Goal: Download file/media

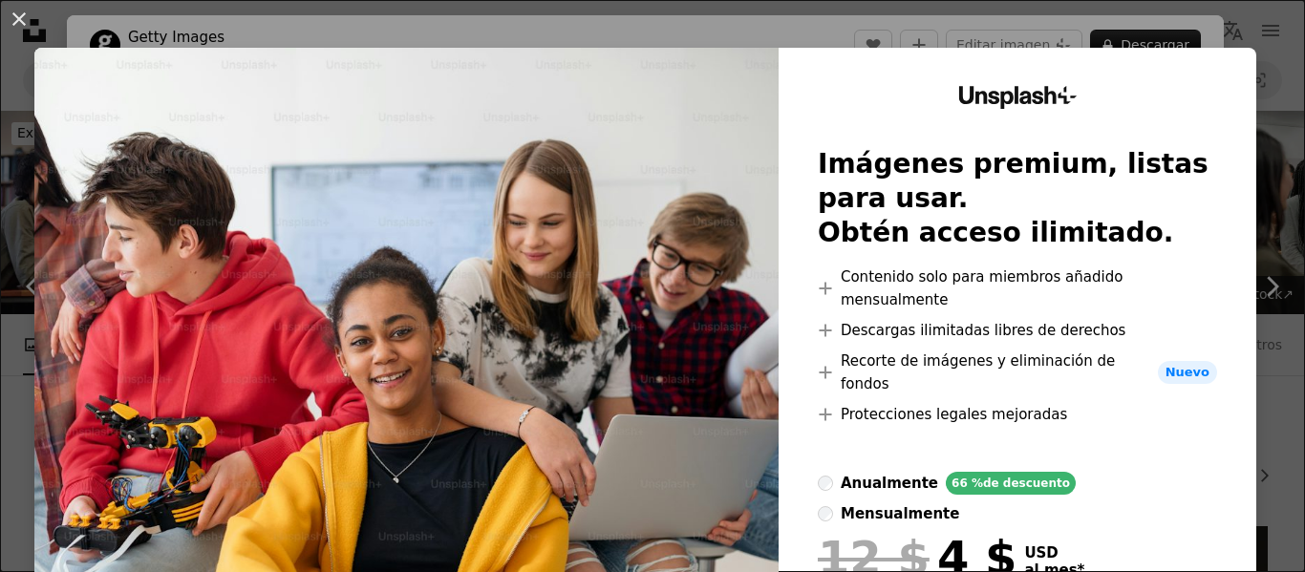
scroll to position [9122, 0]
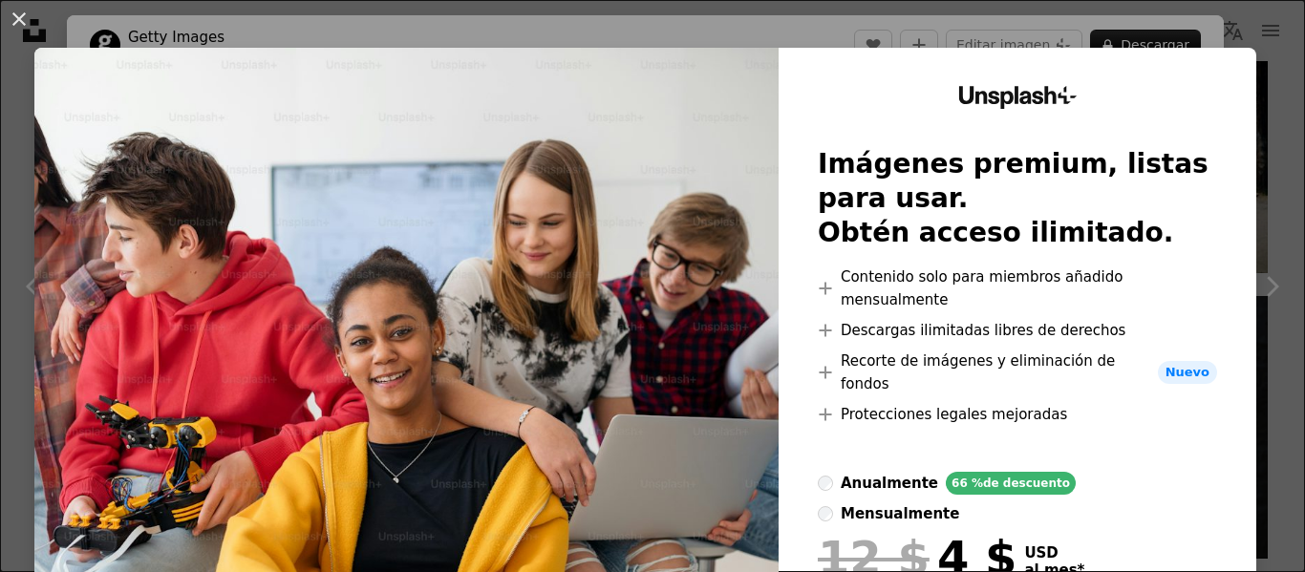
click at [1228, 42] on div "An X shape Unsplash+ Imágenes premium, listas para usar. Obtén acceso ilimitado…" at bounding box center [652, 286] width 1305 height 572
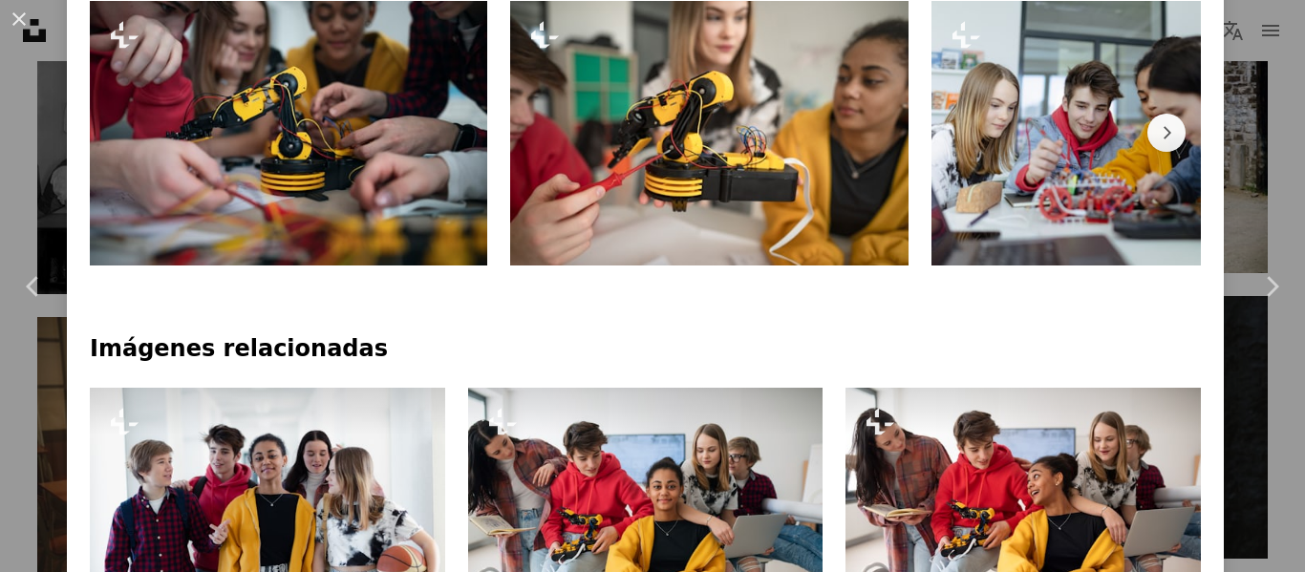
scroll to position [1147, 0]
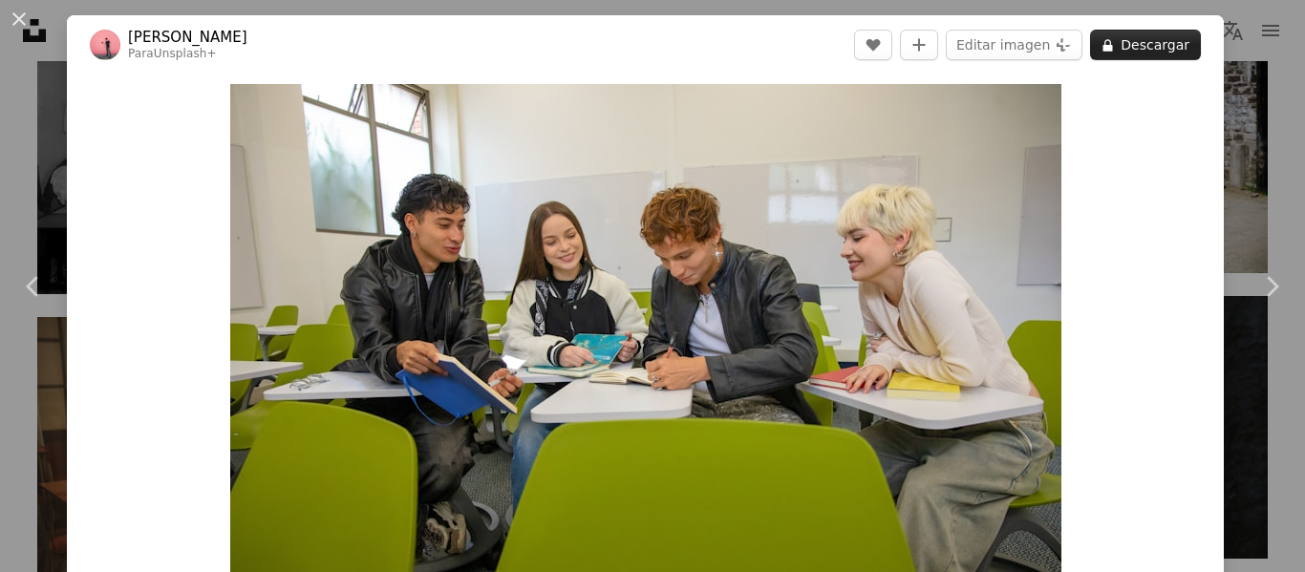
click at [1130, 48] on button "A lock Descargar" at bounding box center [1145, 45] width 111 height 31
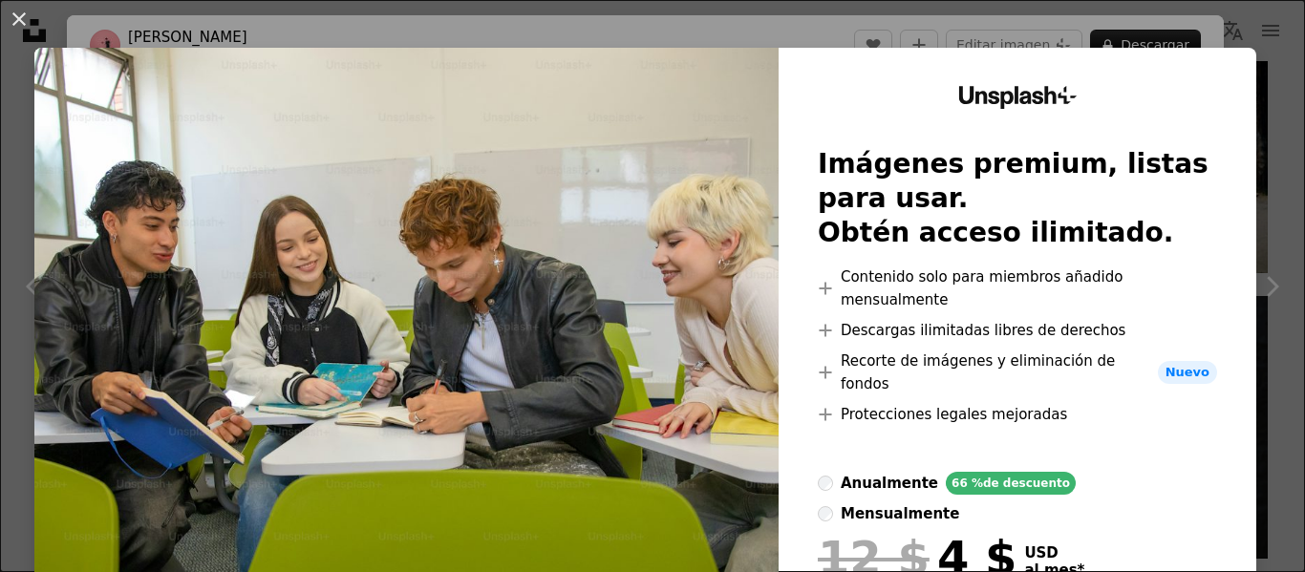
click at [1229, 31] on div "An X shape Unsplash+ Imágenes premium, listas para usar. Obtén acceso ilimitado…" at bounding box center [652, 286] width 1305 height 572
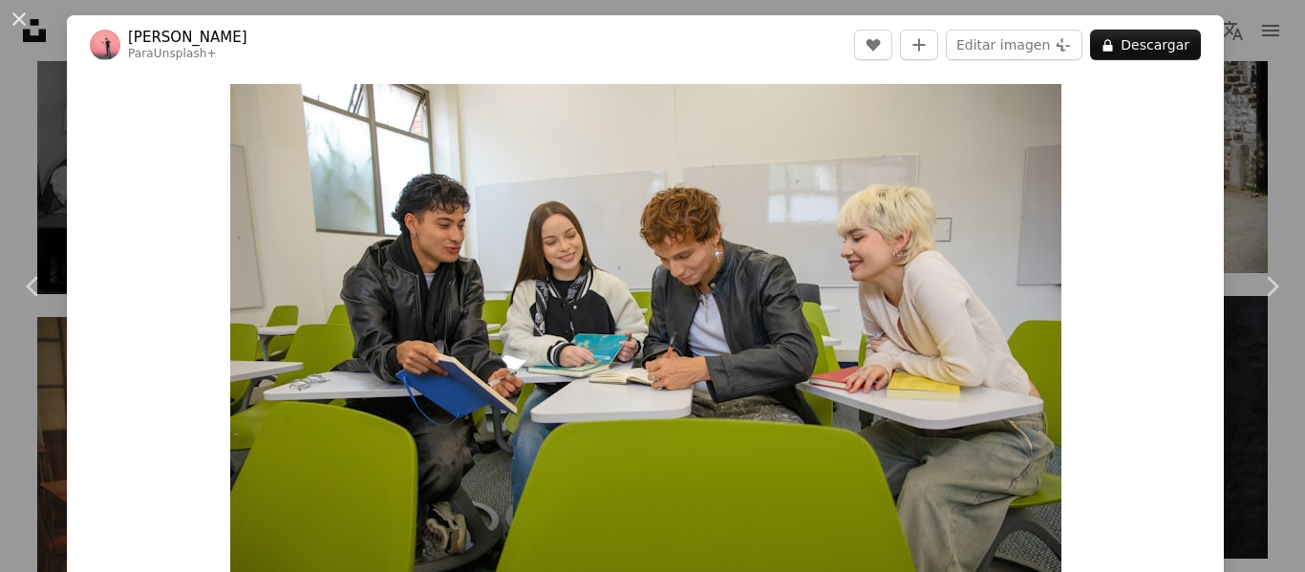
click at [1229, 31] on div "An X shape Chevron left Chevron right [PERSON_NAME] Para Unsplash+ A heart A pl…" at bounding box center [652, 286] width 1305 height 572
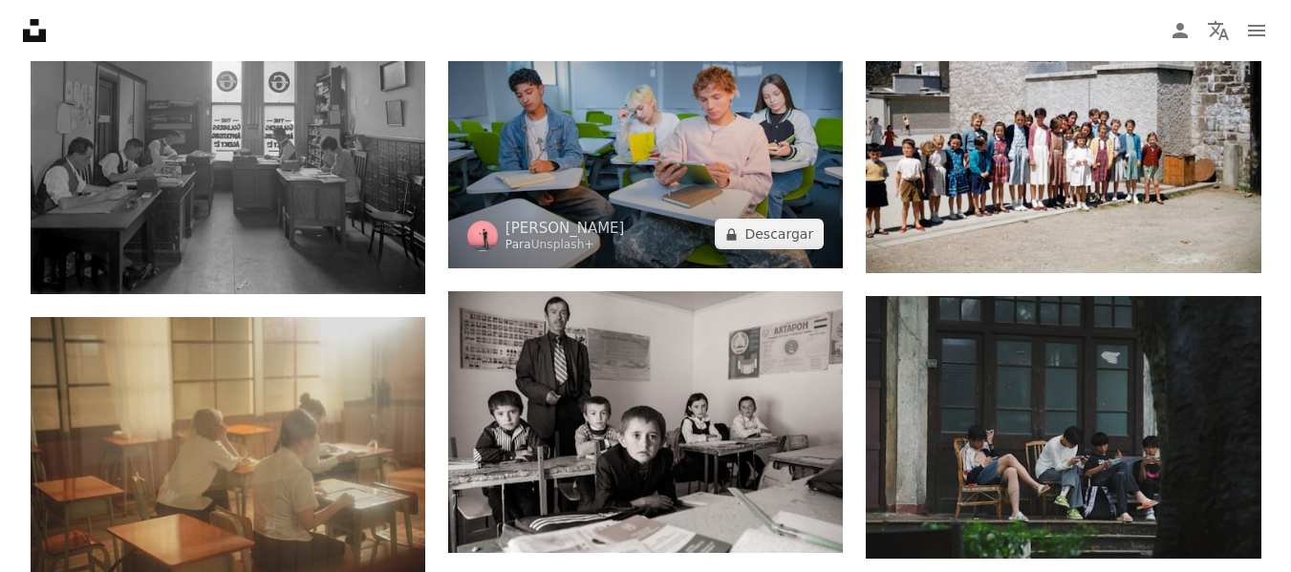
click at [721, 118] on img at bounding box center [645, 137] width 395 height 263
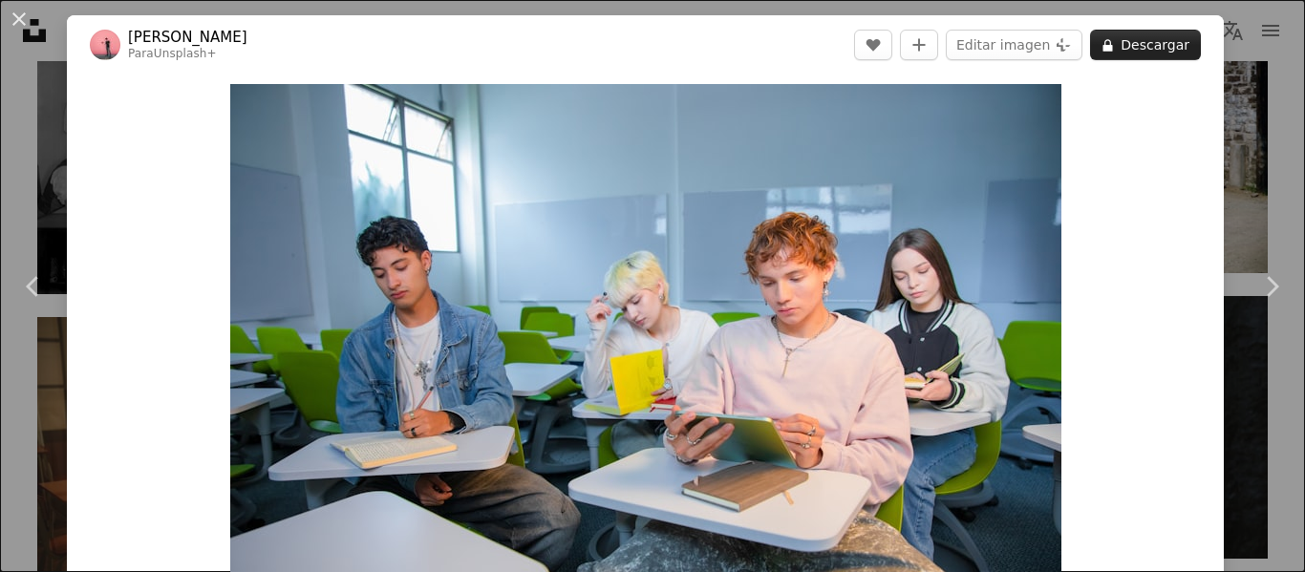
click at [1158, 40] on button "A lock Descargar" at bounding box center [1145, 45] width 111 height 31
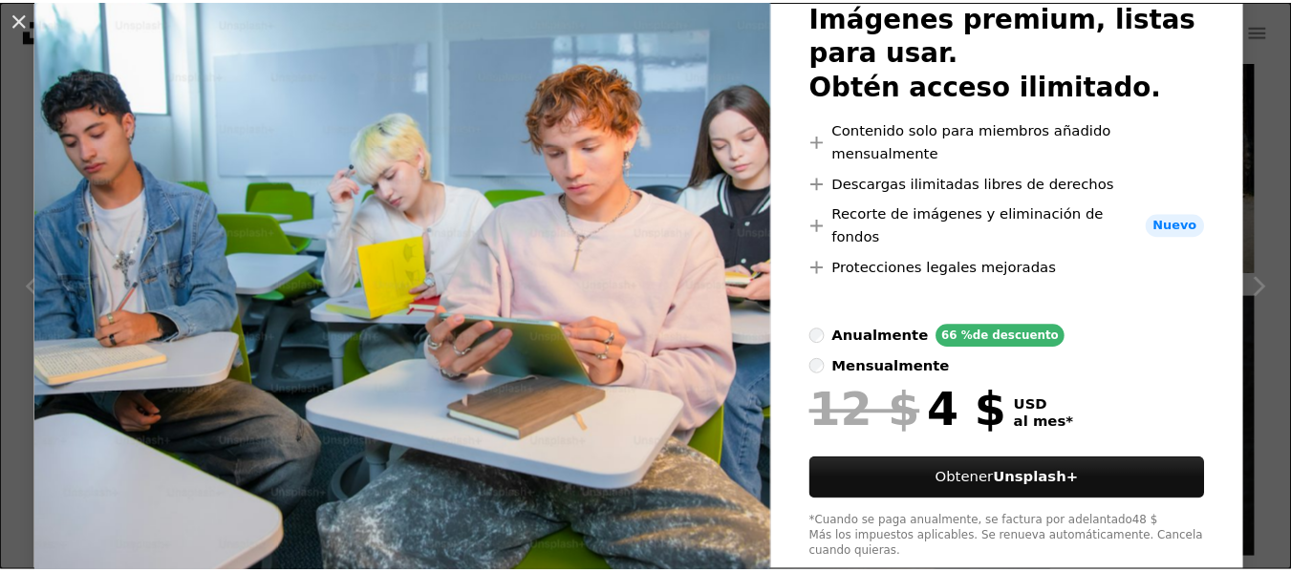
scroll to position [148, 0]
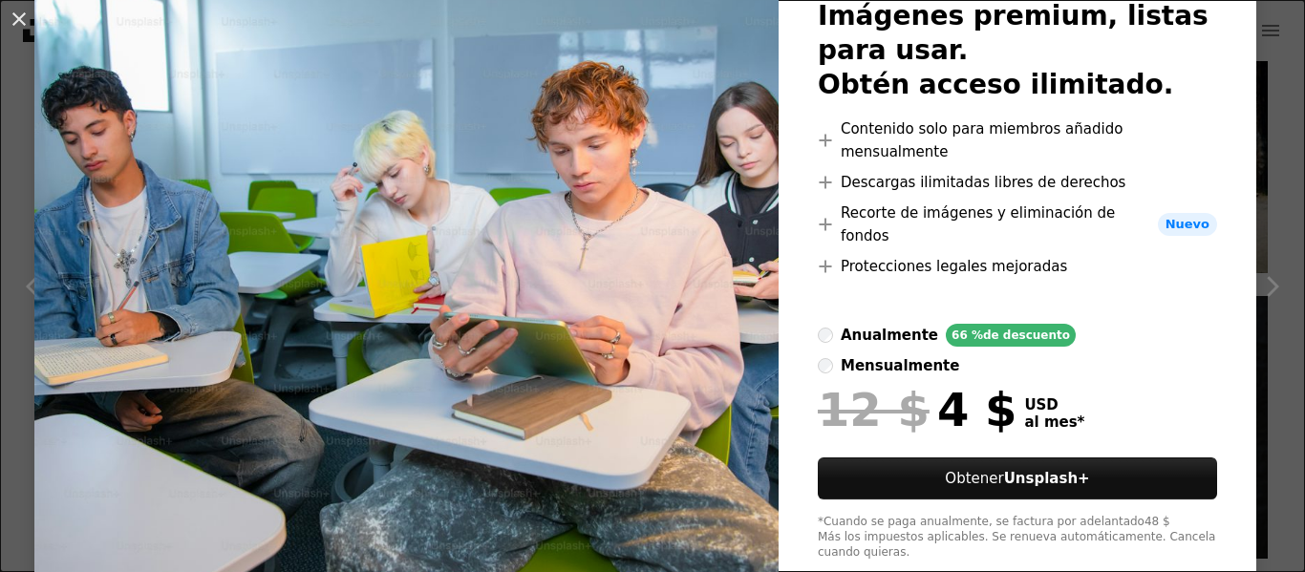
click at [1261, 172] on div "An X shape Unsplash+ Imágenes premium, listas para usar. Obtén acceso ilimitado…" at bounding box center [652, 286] width 1305 height 572
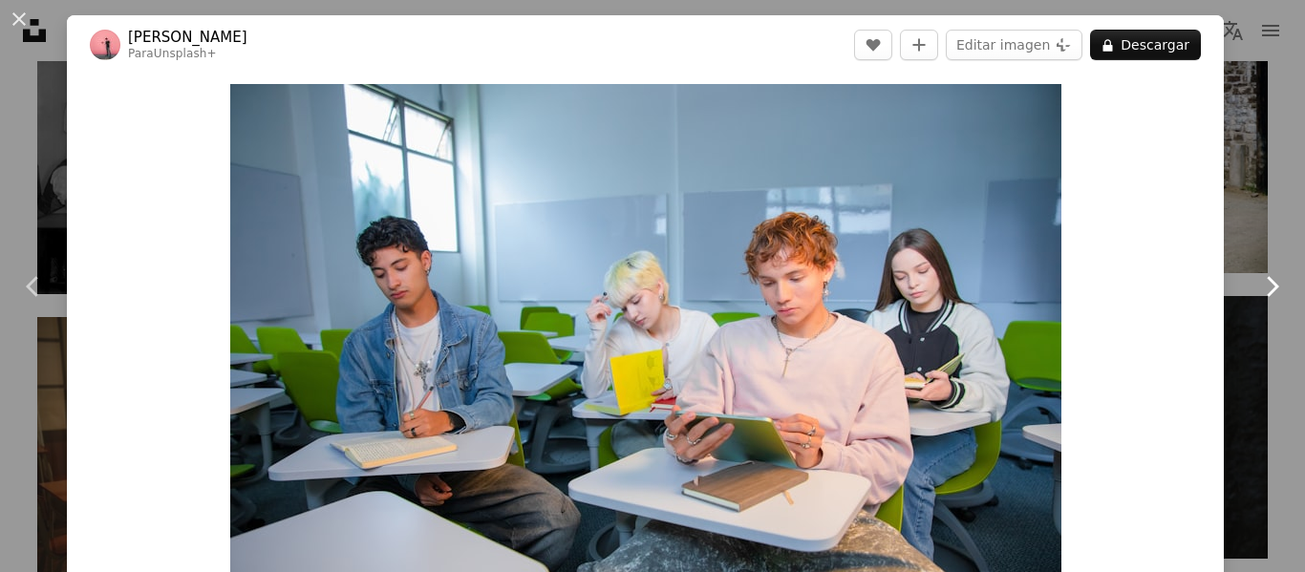
click at [1263, 200] on link "Chevron right" at bounding box center [1272, 286] width 67 height 183
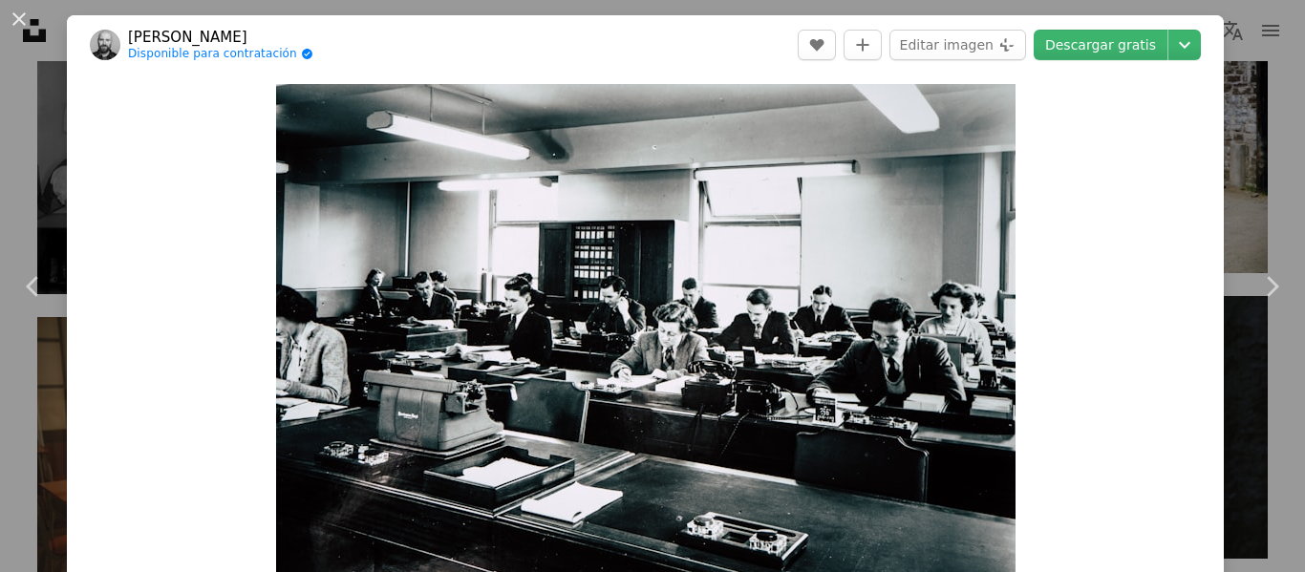
click at [1222, 205] on div "An X shape Chevron left Chevron right [PERSON_NAME] Disponible para contratació…" at bounding box center [652, 286] width 1305 height 572
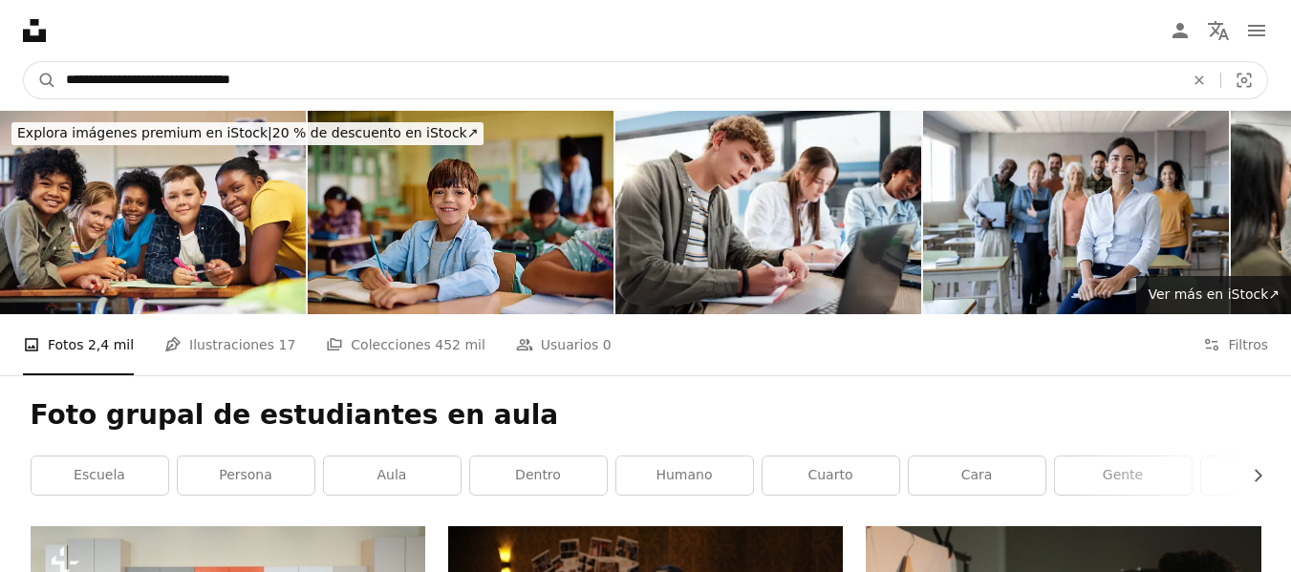
click at [136, 93] on input "**********" at bounding box center [617, 80] width 1122 height 36
